Goal: Task Accomplishment & Management: Use online tool/utility

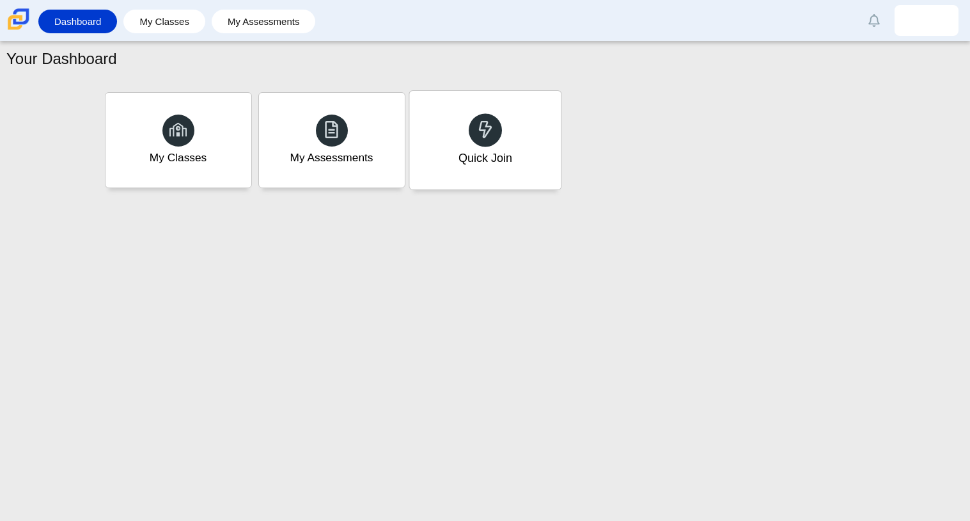
click at [478, 155] on div "Quick Join" at bounding box center [485, 158] width 54 height 17
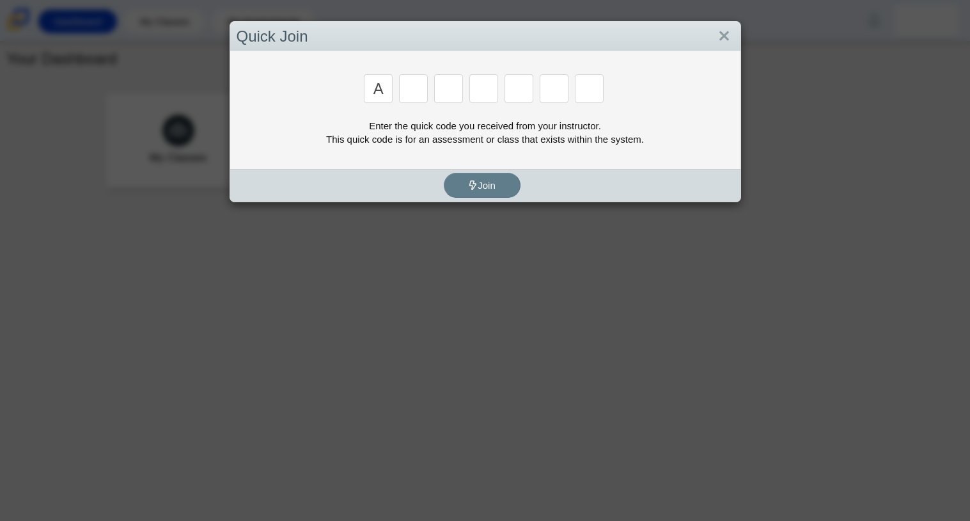
type input "a"
type input "m"
type input "v"
type input "4"
type input "r"
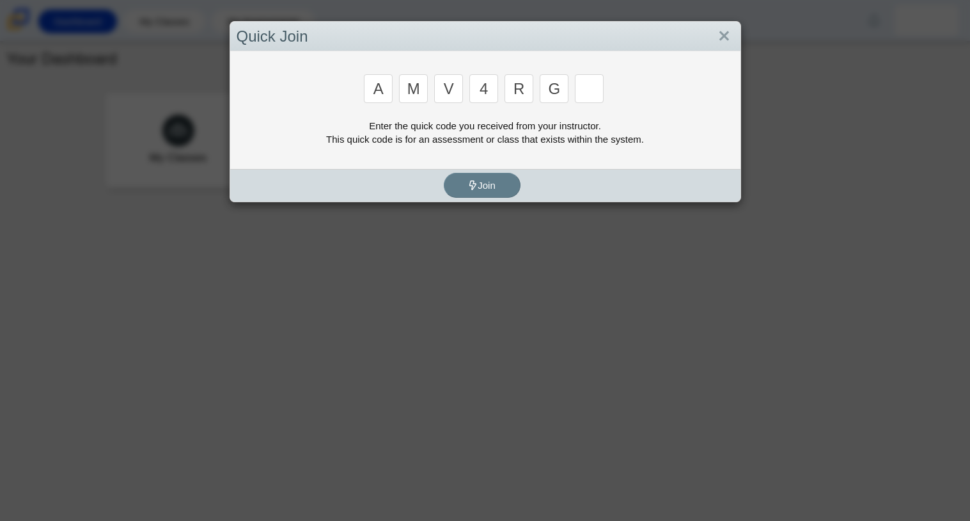
type input "g"
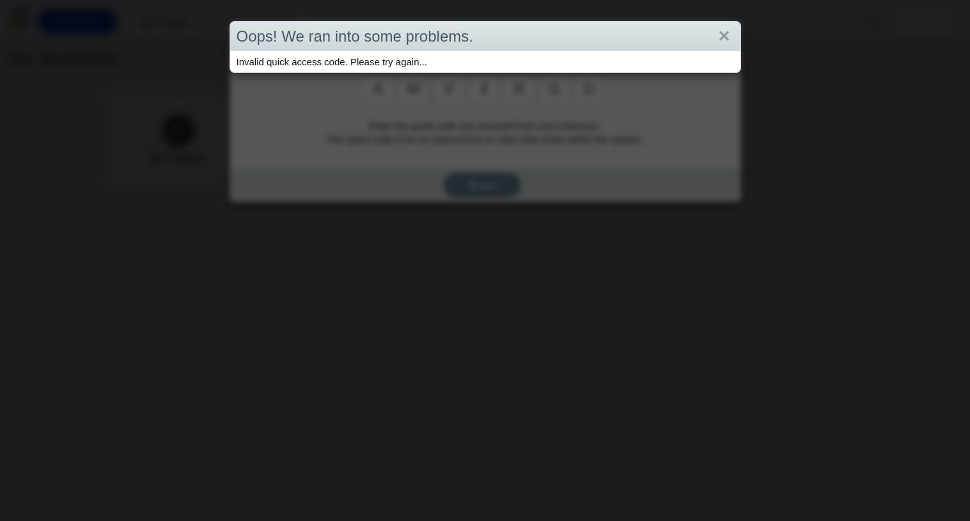
type input "d"
click at [719, 33] on link "Close" at bounding box center [724, 37] width 20 height 22
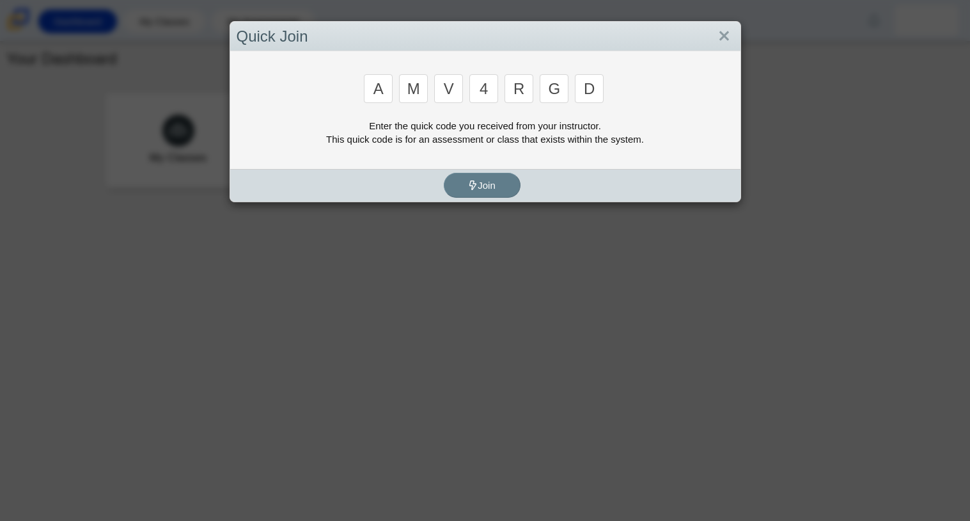
click at [501, 85] on div "a m v 4 r g d" at bounding box center [486, 89] width 498 height 31
click at [495, 84] on input "4" at bounding box center [483, 88] width 29 height 29
type input "3"
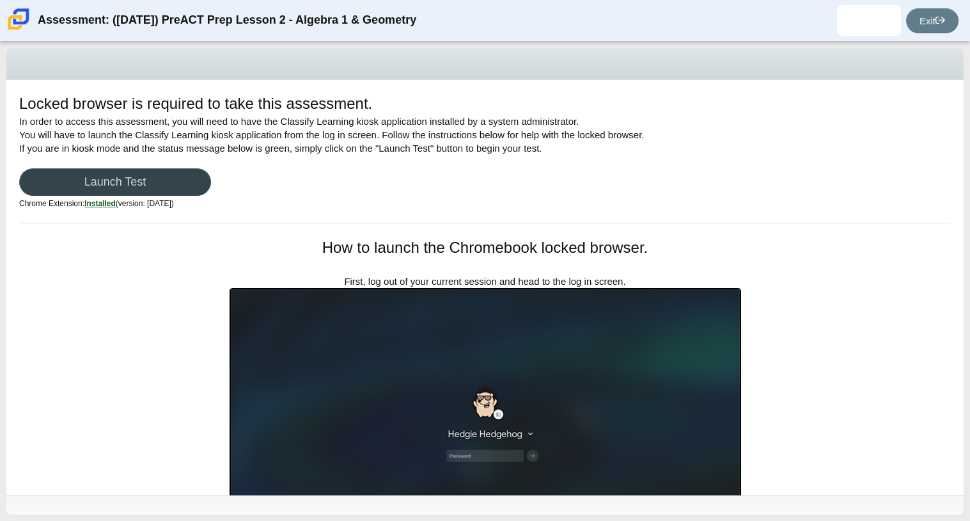
click at [201, 177] on link "Launch Test" at bounding box center [115, 181] width 192 height 27
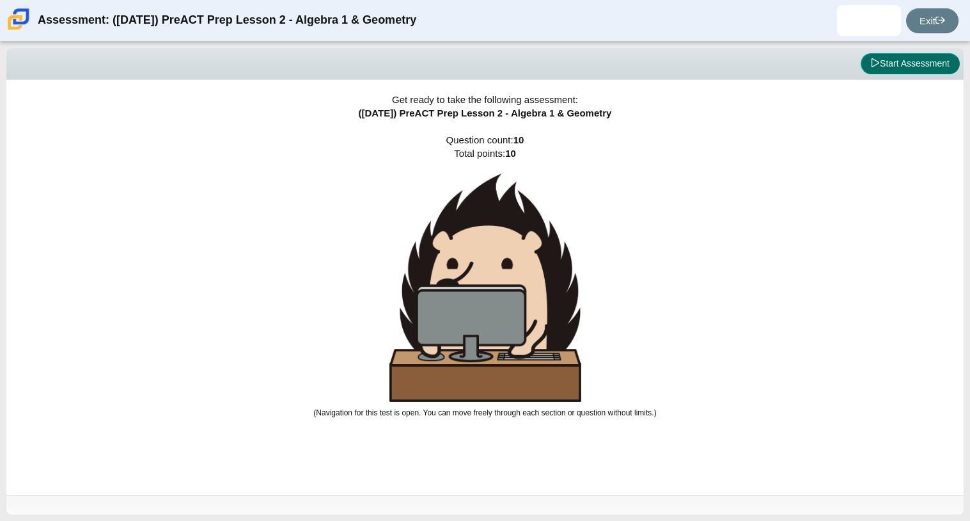
click at [900, 72] on button "Start Assessment" at bounding box center [910, 64] width 99 height 22
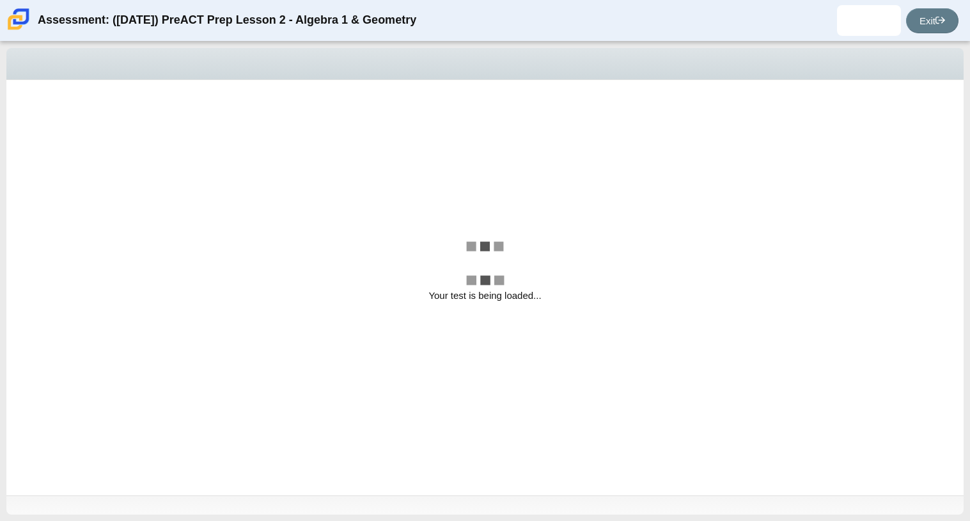
select select "bbf5d072-3e0b-44c4-9a12-6e7c9033f65b"
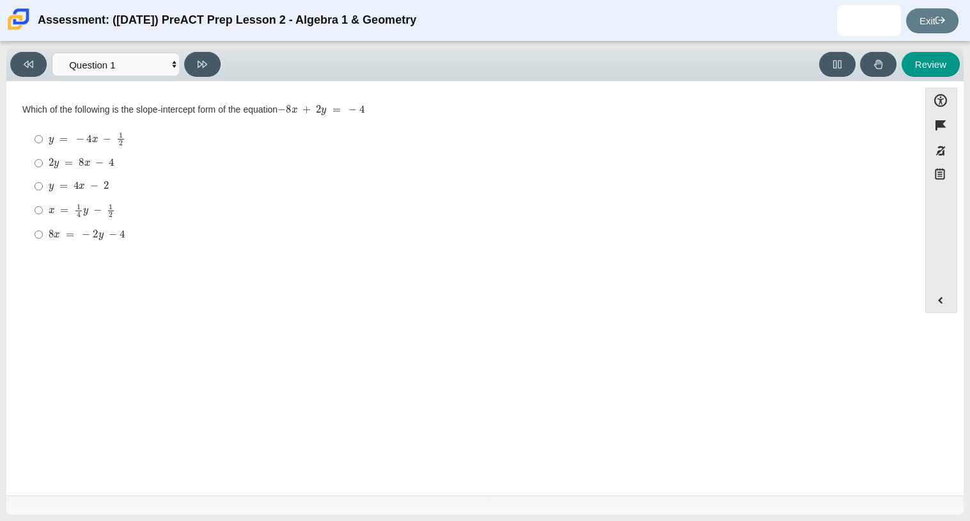
click at [900, 72] on div "Review" at bounding box center [593, 64] width 735 height 25
click at [937, 33] on link "Exit" at bounding box center [932, 20] width 52 height 25
